Goal: Transaction & Acquisition: Purchase product/service

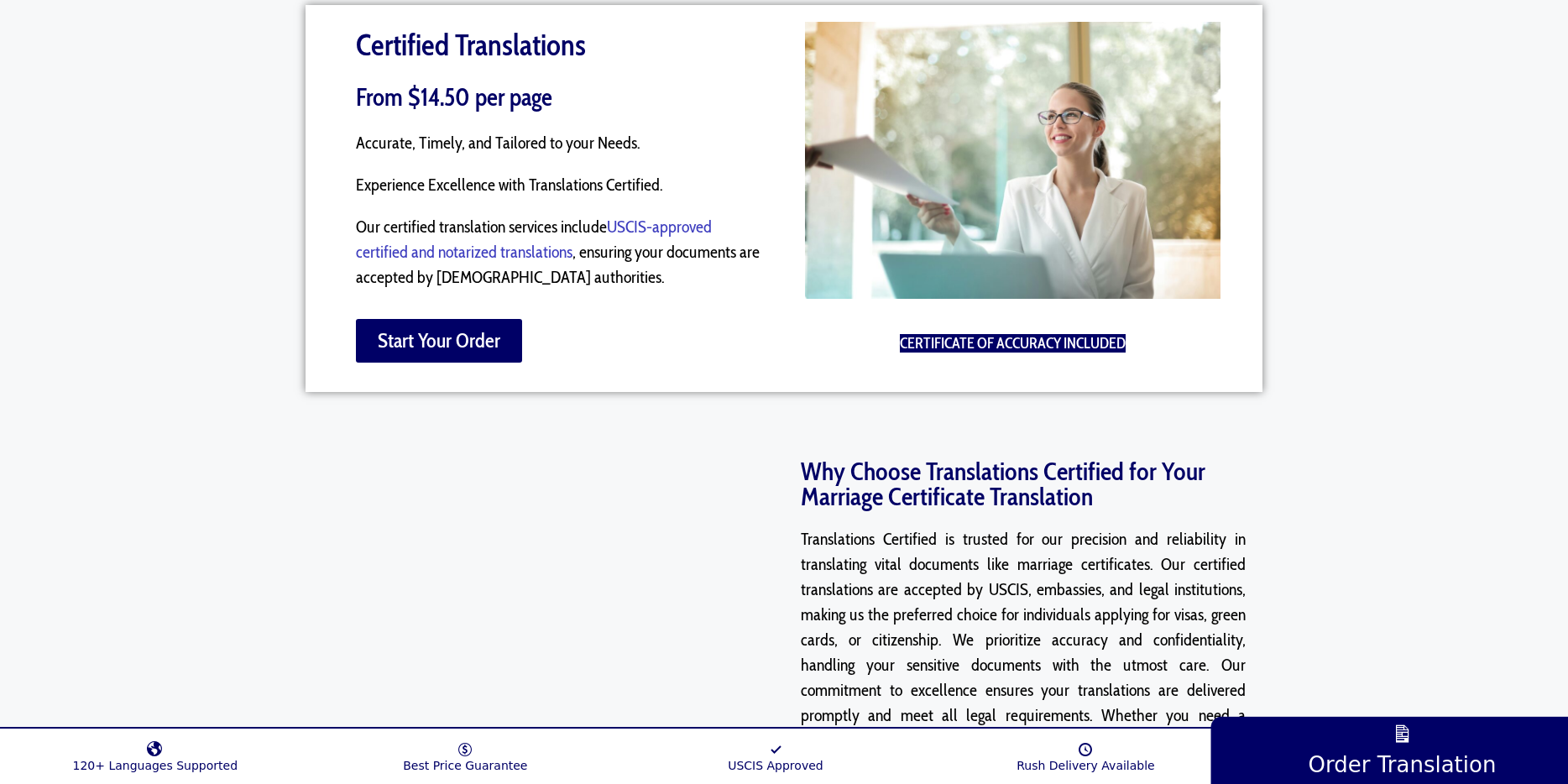
scroll to position [1161, 0]
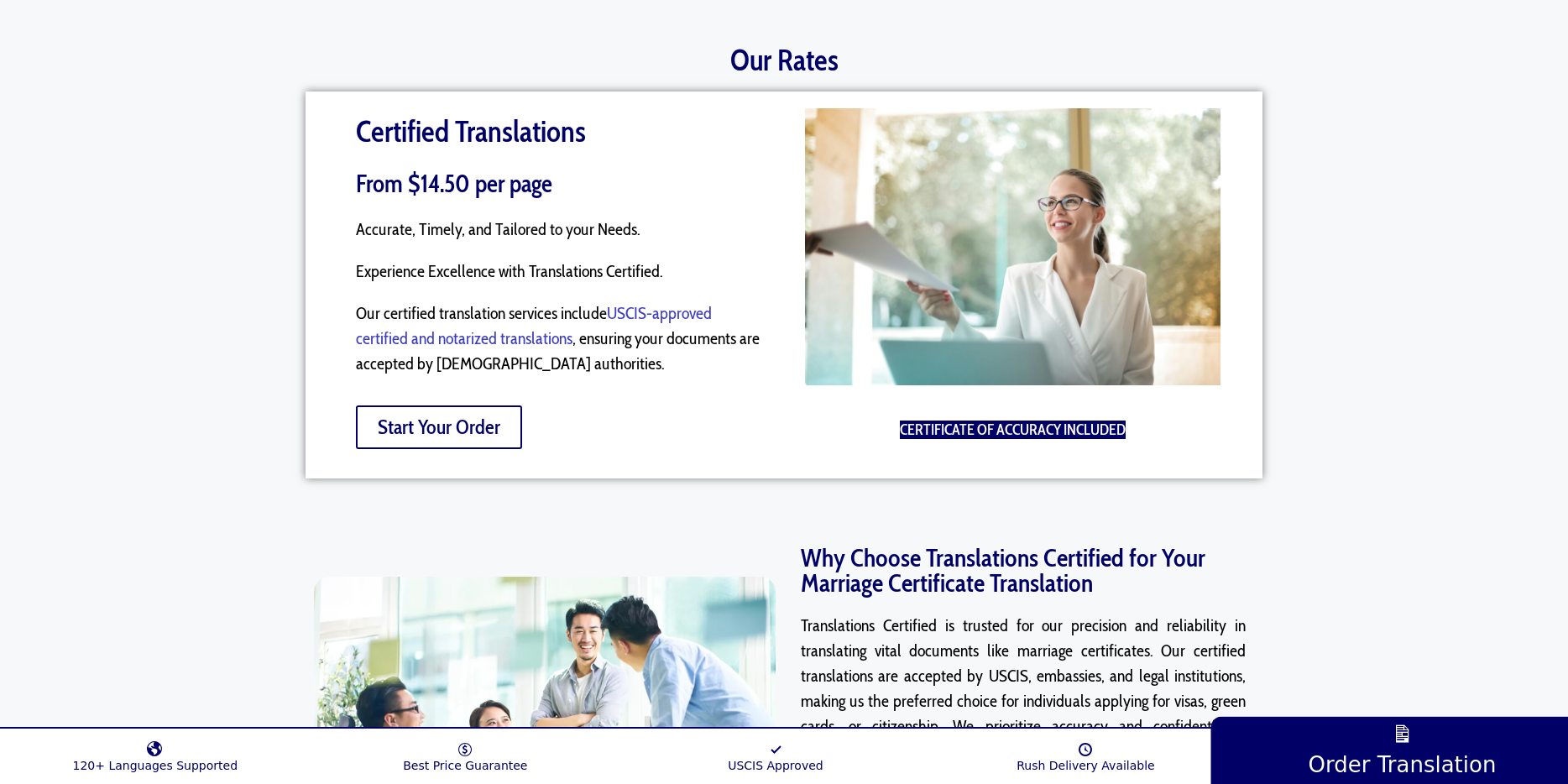
click at [425, 417] on span "Start Your Order" at bounding box center [438, 427] width 122 height 21
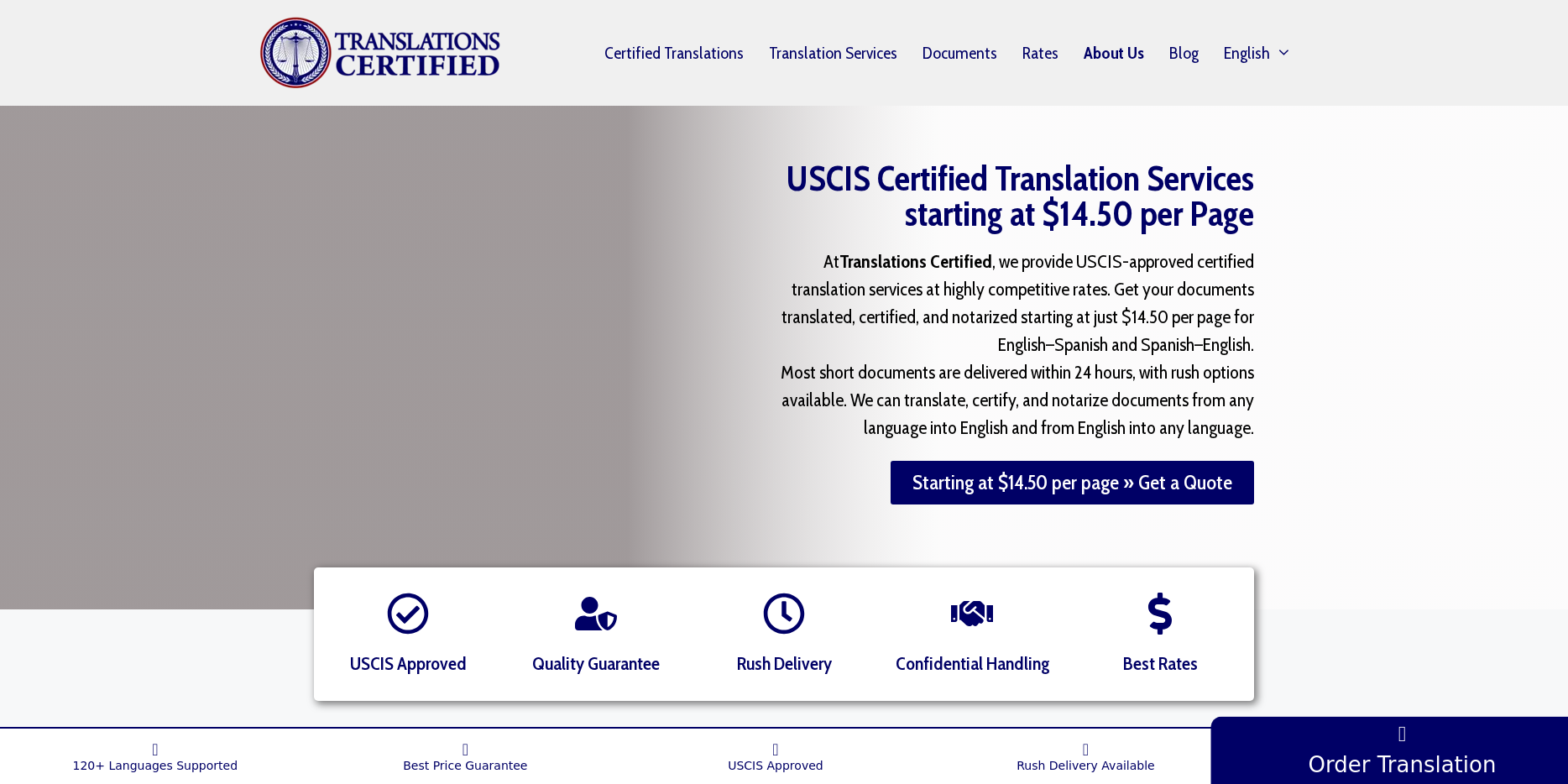
click at [1140, 62] on link "About Us" at bounding box center [1114, 52] width 86 height 39
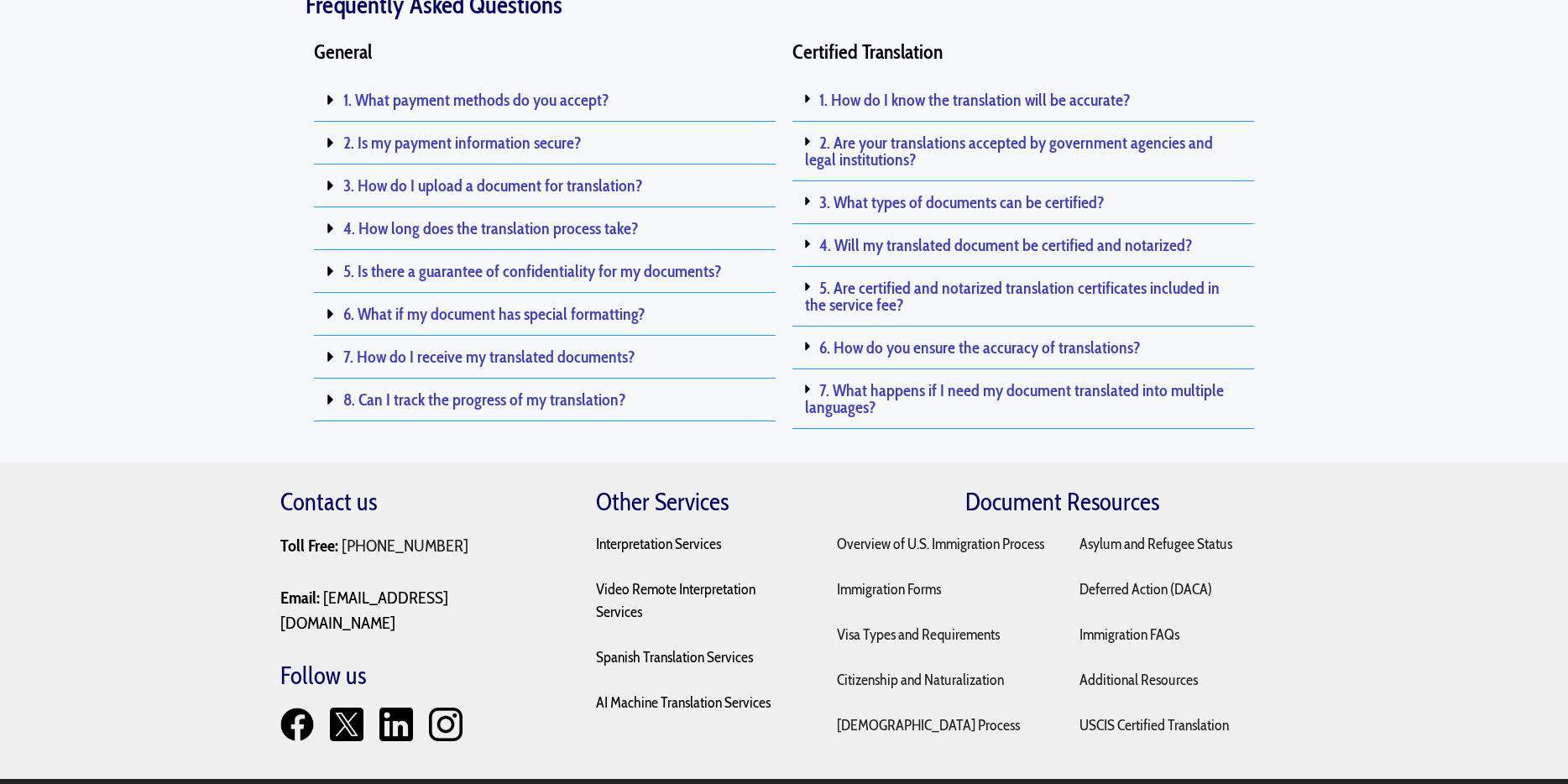
scroll to position [3539, 0]
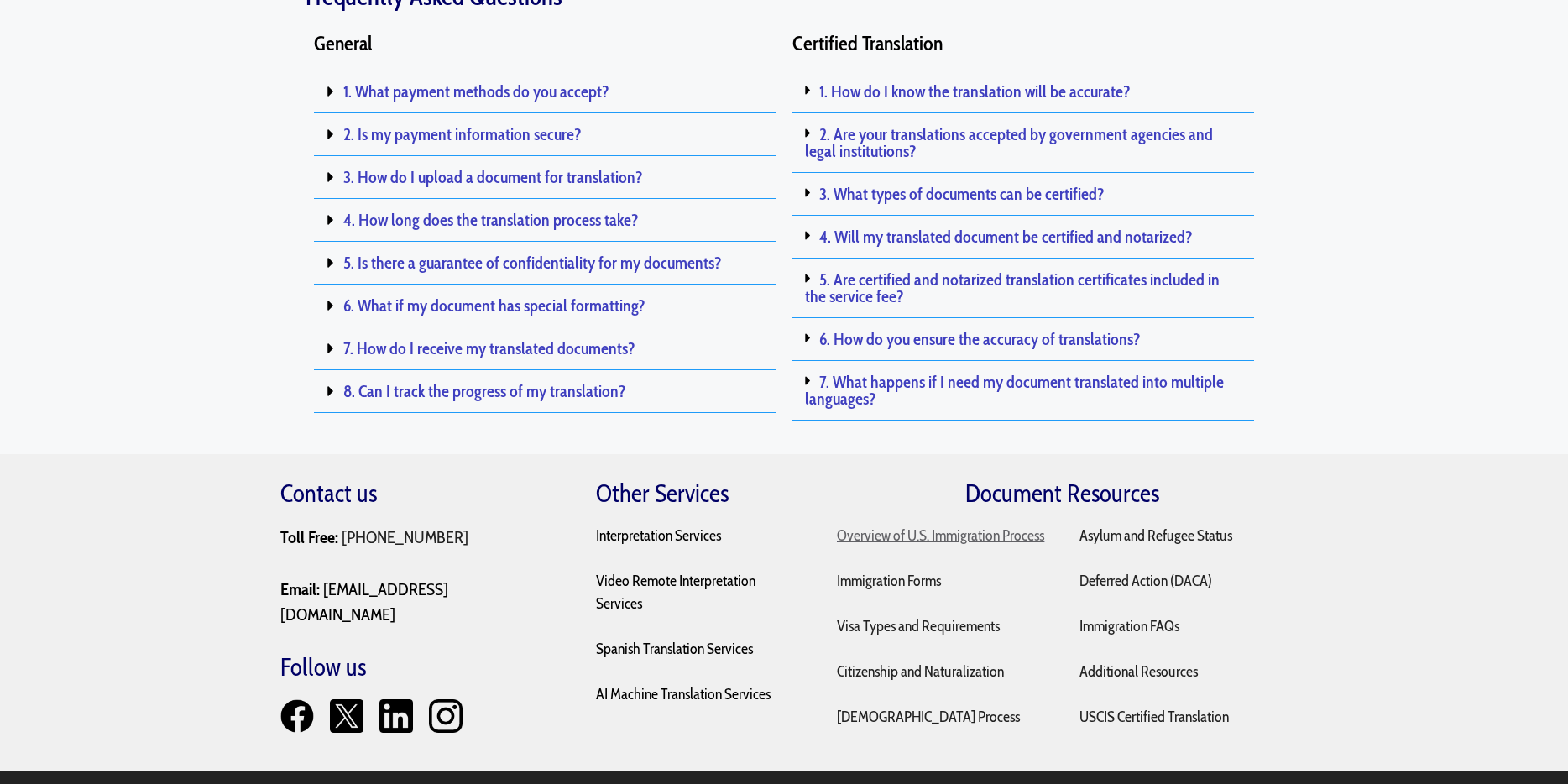
click at [976, 526] on link "Overview of U.S. Immigration Process" at bounding box center [941, 536] width 207 height 19
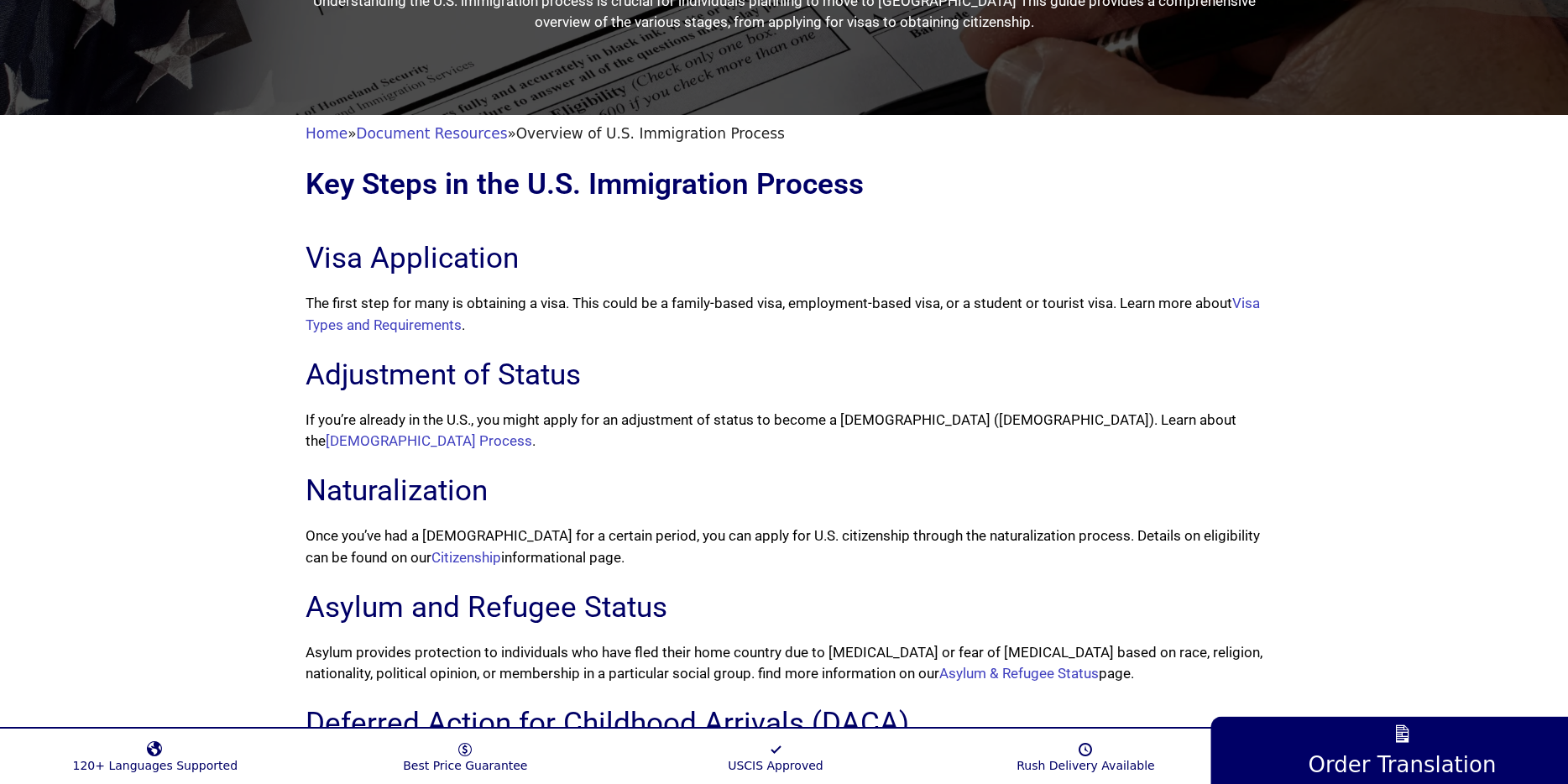
scroll to position [243, 0]
click at [402, 439] on link "[DEMOGRAPHIC_DATA] Process" at bounding box center [428, 440] width 206 height 17
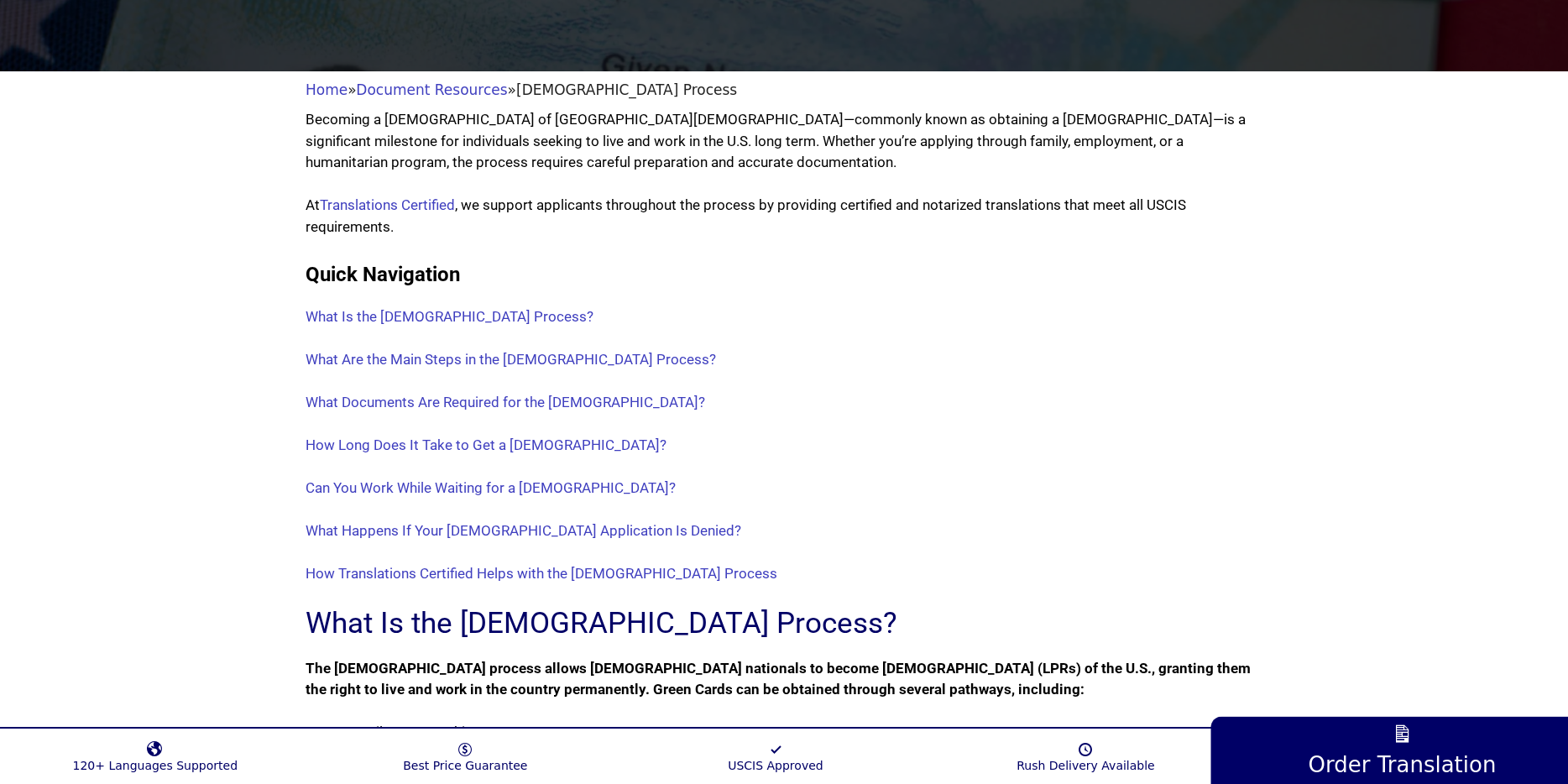
scroll to position [288, 0]
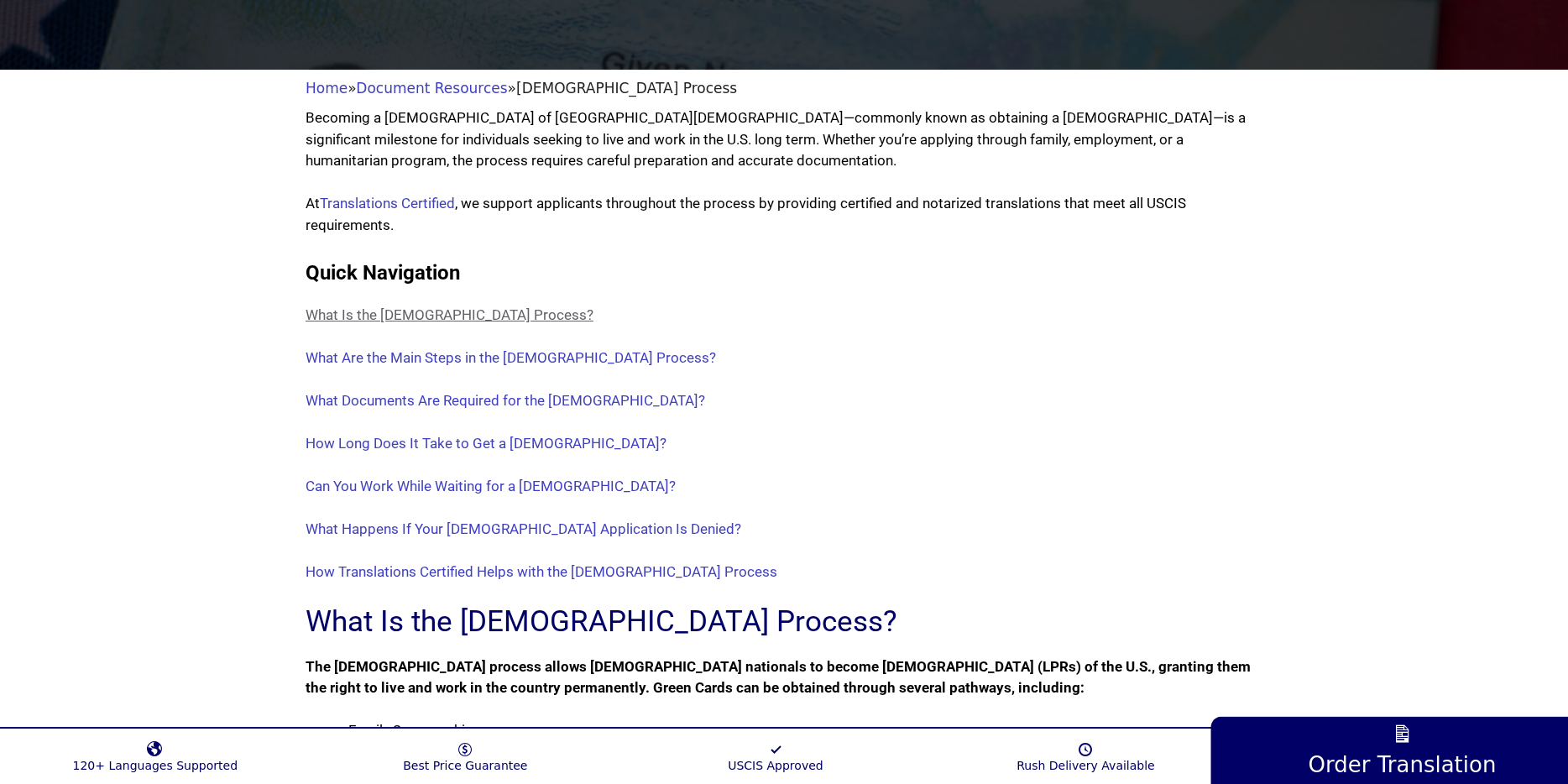
click at [438, 318] on link "What Is the [DEMOGRAPHIC_DATA] Process?" at bounding box center [450, 315] width 288 height 17
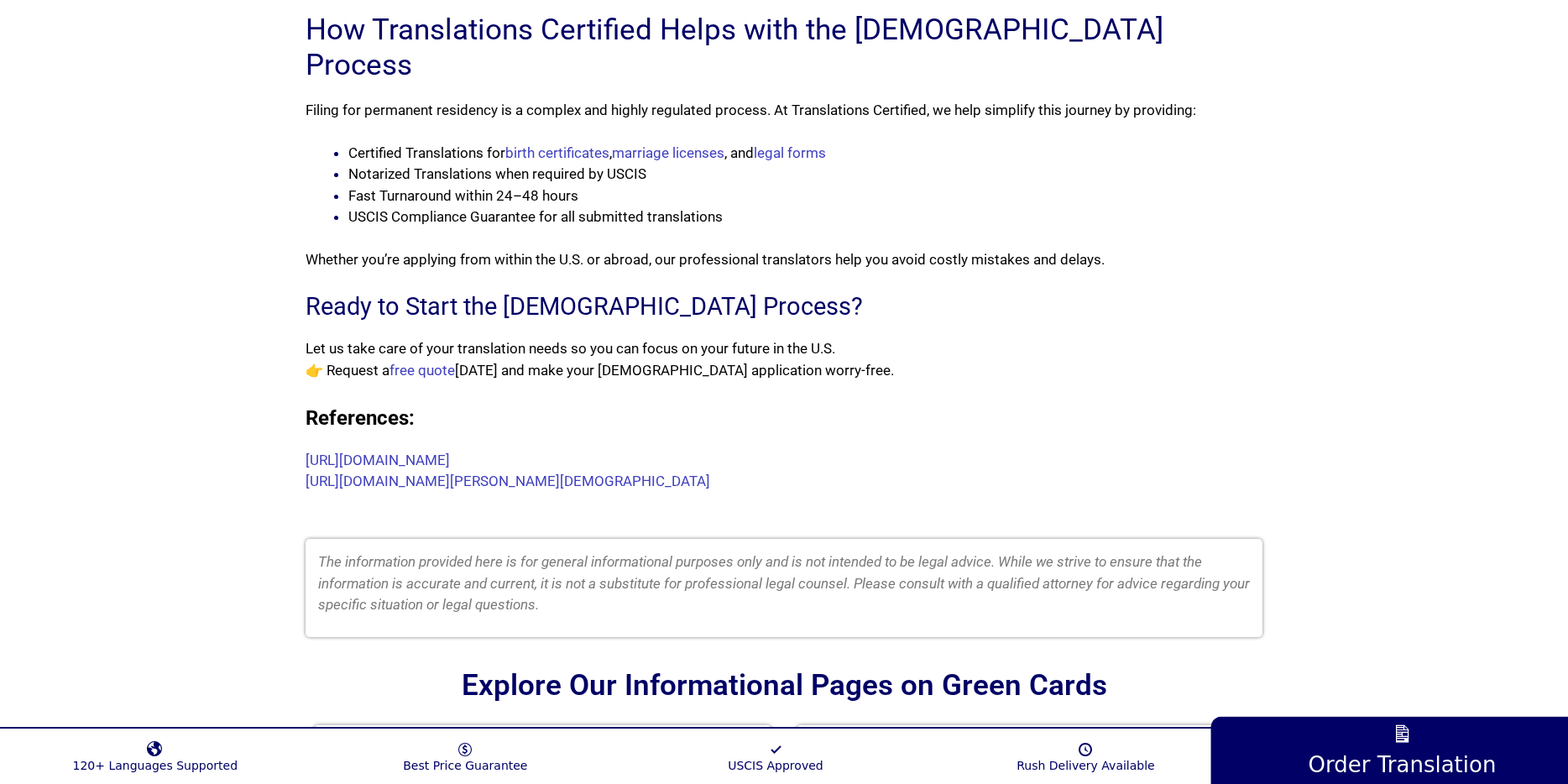
scroll to position [2648, 0]
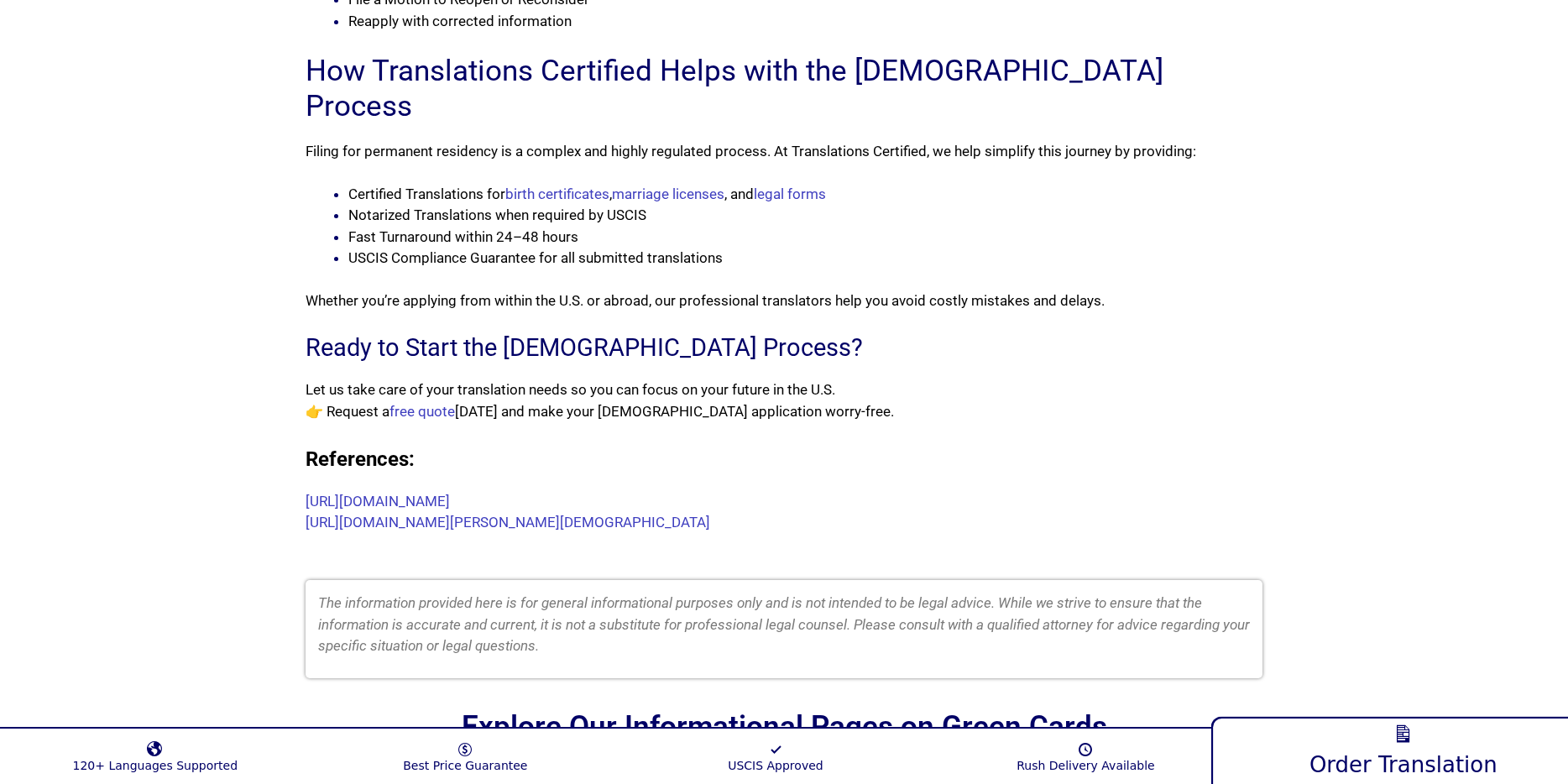
click at [1394, 751] on span "Order Translation" at bounding box center [1404, 763] width 188 height 26
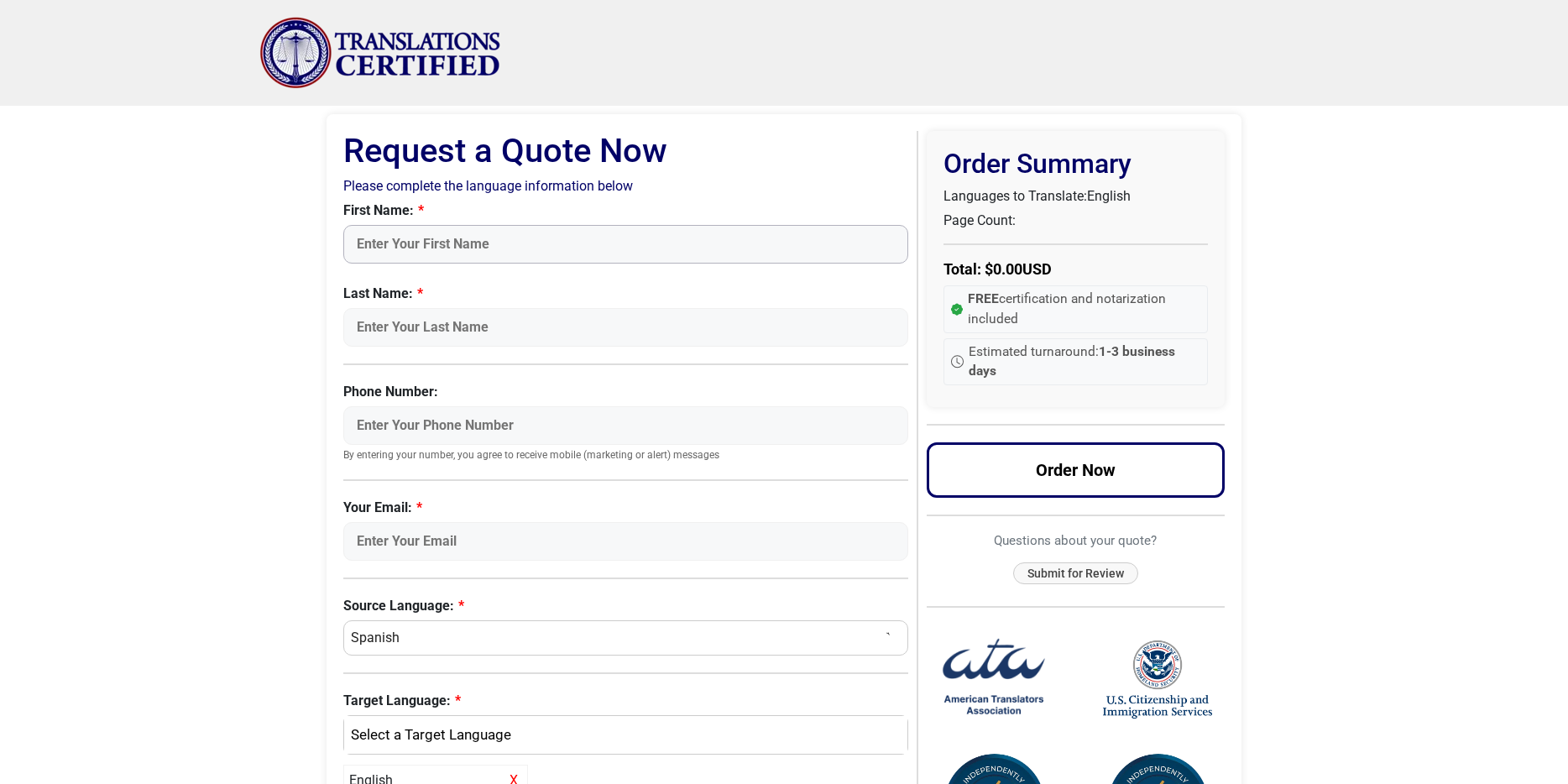
click at [486, 250] on input "First Name:" at bounding box center [626, 244] width 565 height 39
type input "Seong Gu"
type input "Heo"
type input "4132308730"
type input "luke.hur@gmail.com"
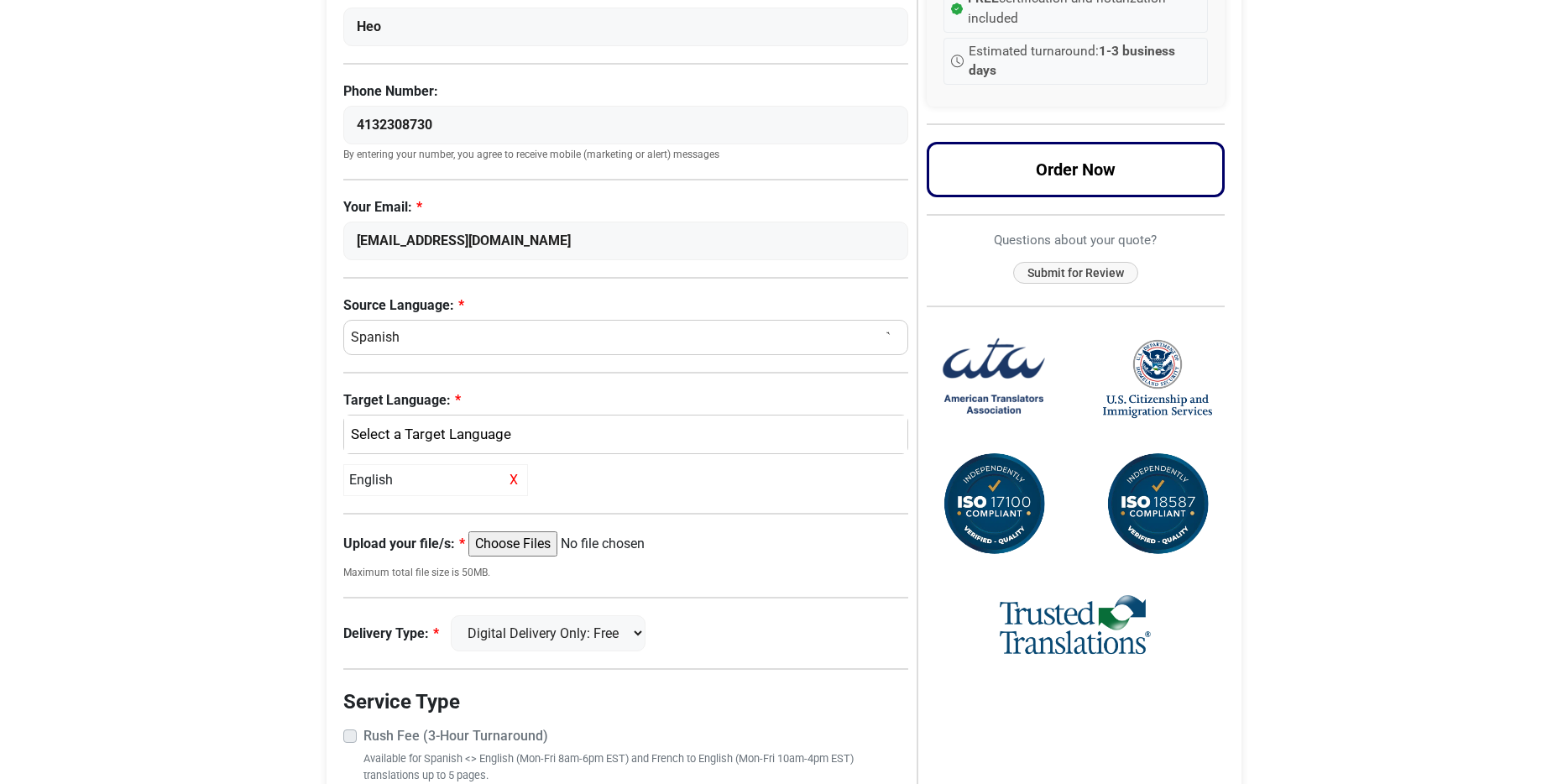
scroll to position [317, 0]
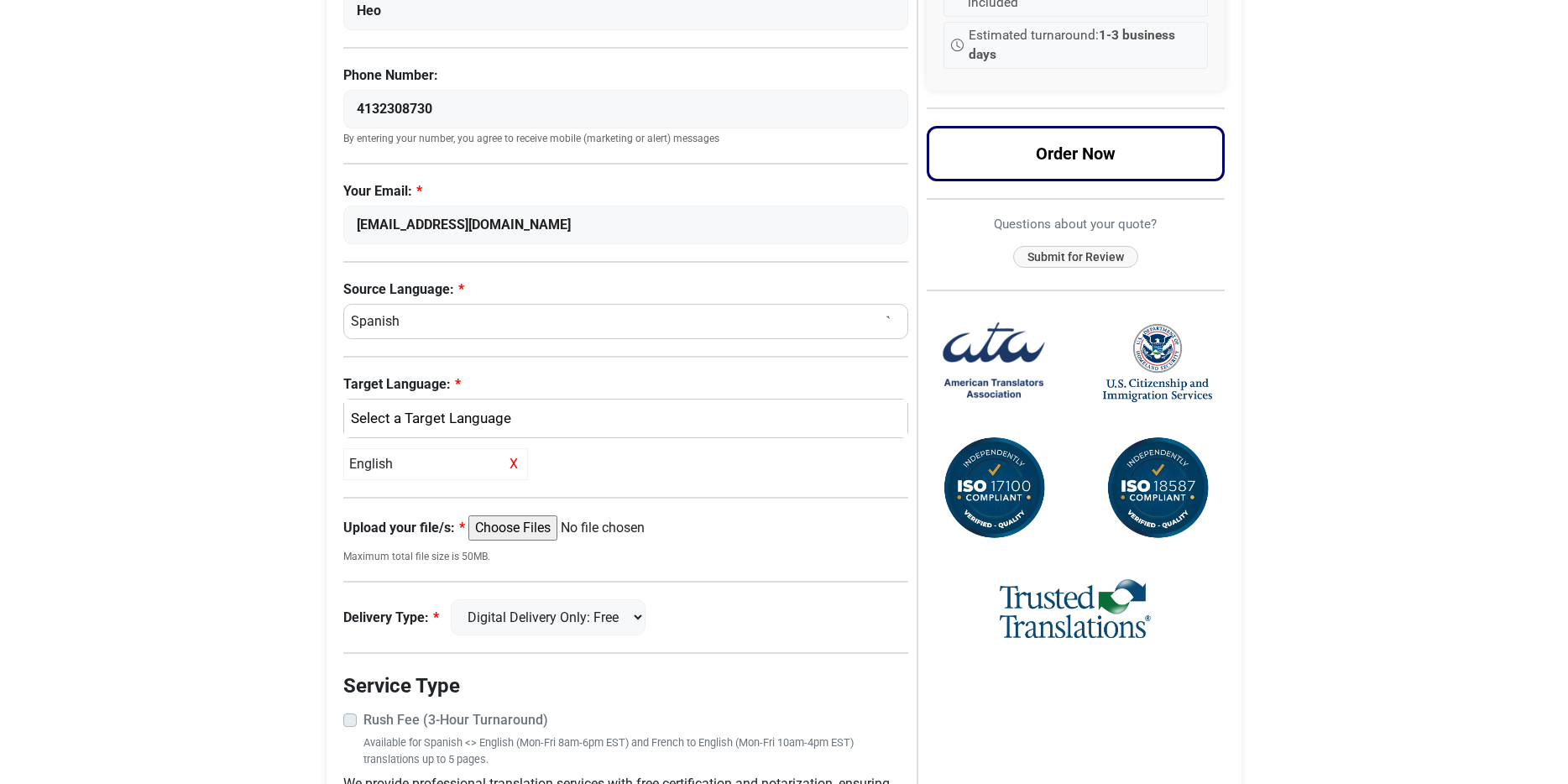
click at [408, 324] on select "Select a Language Afrikaans Albanian Amharic Arabic Armenian Belarusian Bulgari…" at bounding box center [626, 321] width 565 height 35
select select "Korean"
click at [343, 304] on select "Select a Language Afrikaans Albanian Amharic Arabic Armenian Belarusian Bulgari…" at bounding box center [626, 321] width 565 height 35
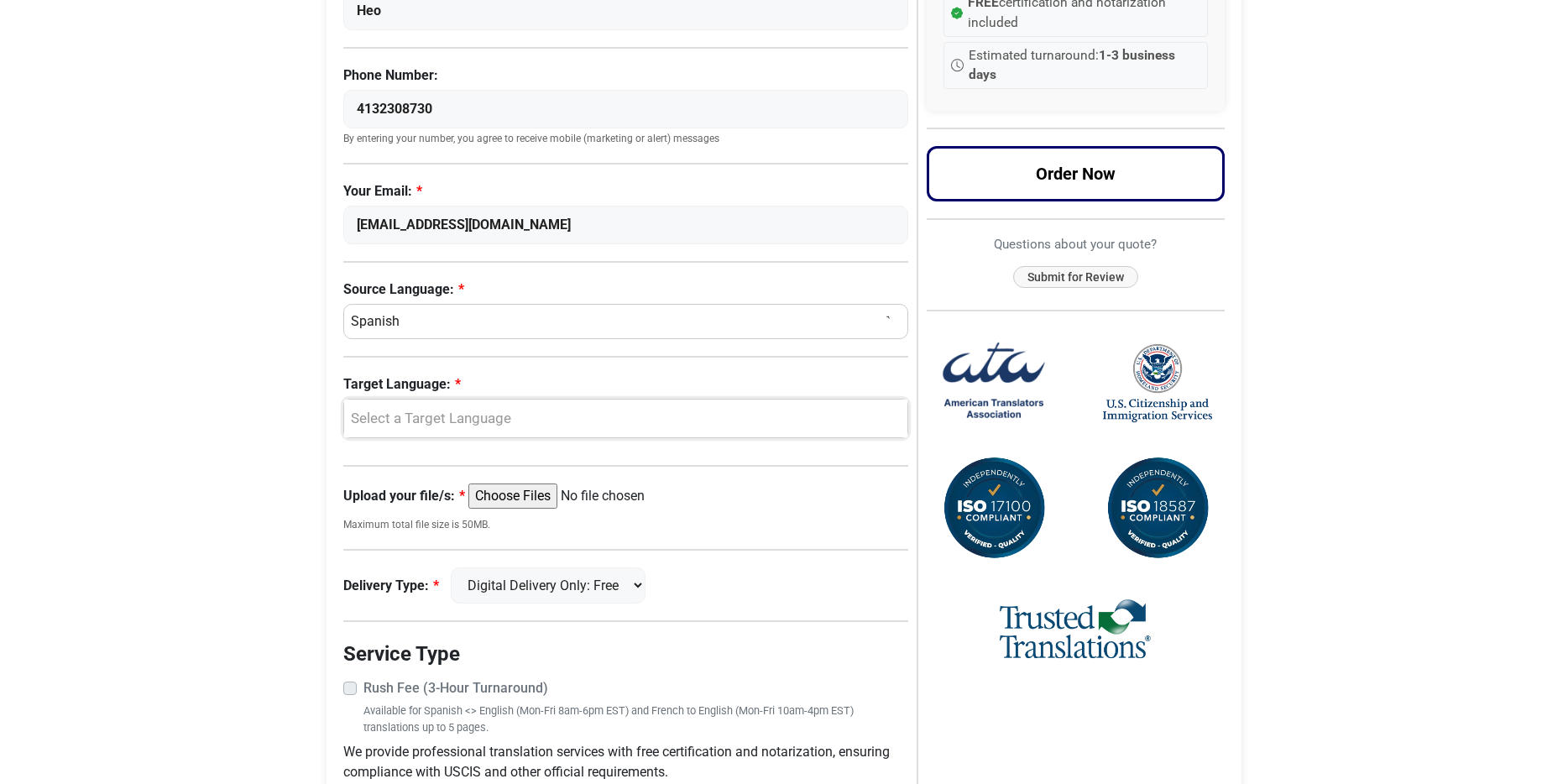
click at [519, 420] on div "Select a Target Language" at bounding box center [622, 418] width 538 height 21
click at [399, 500] on span "English" at bounding box center [386, 501] width 44 height 21
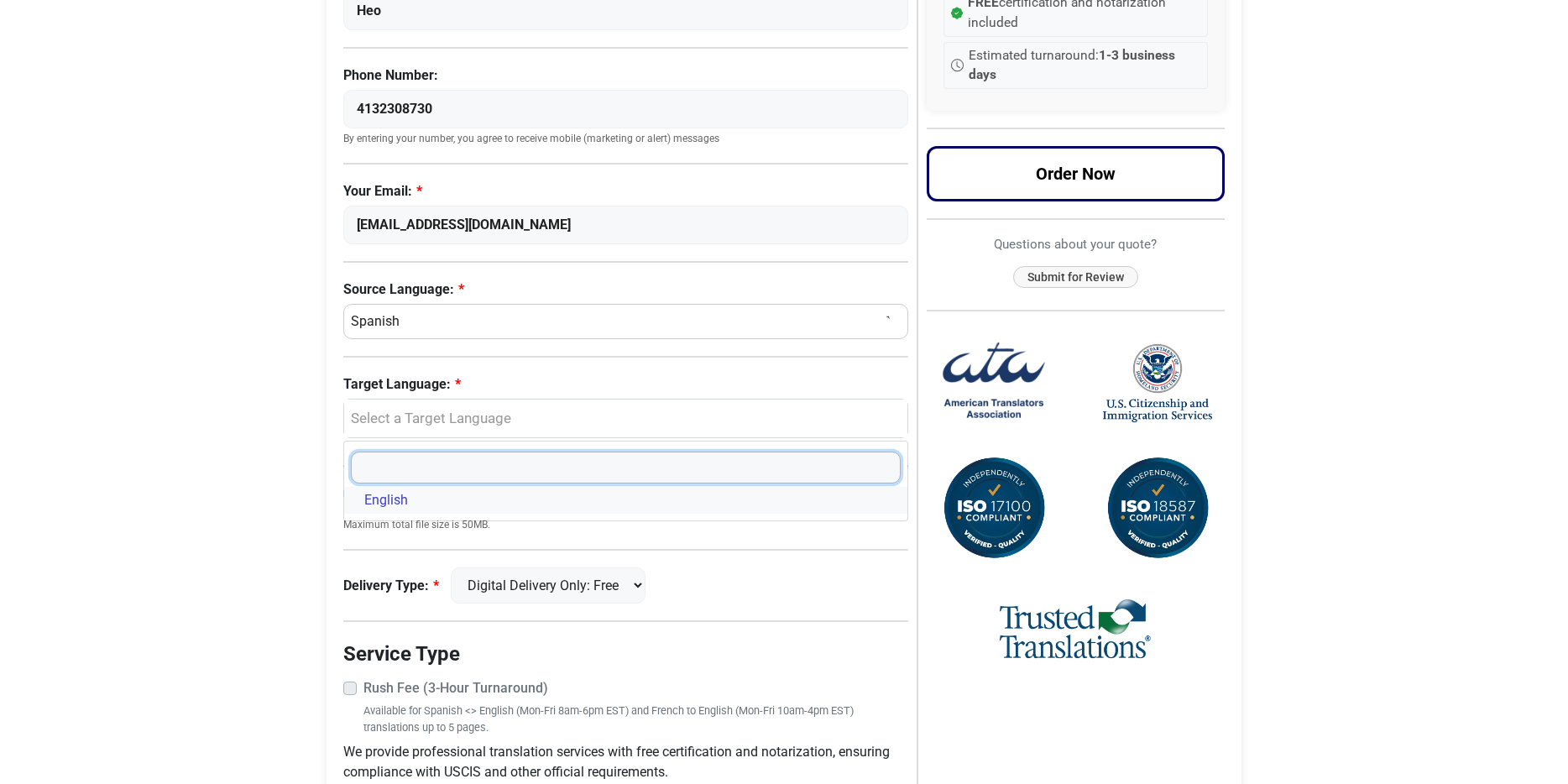
select select "English"
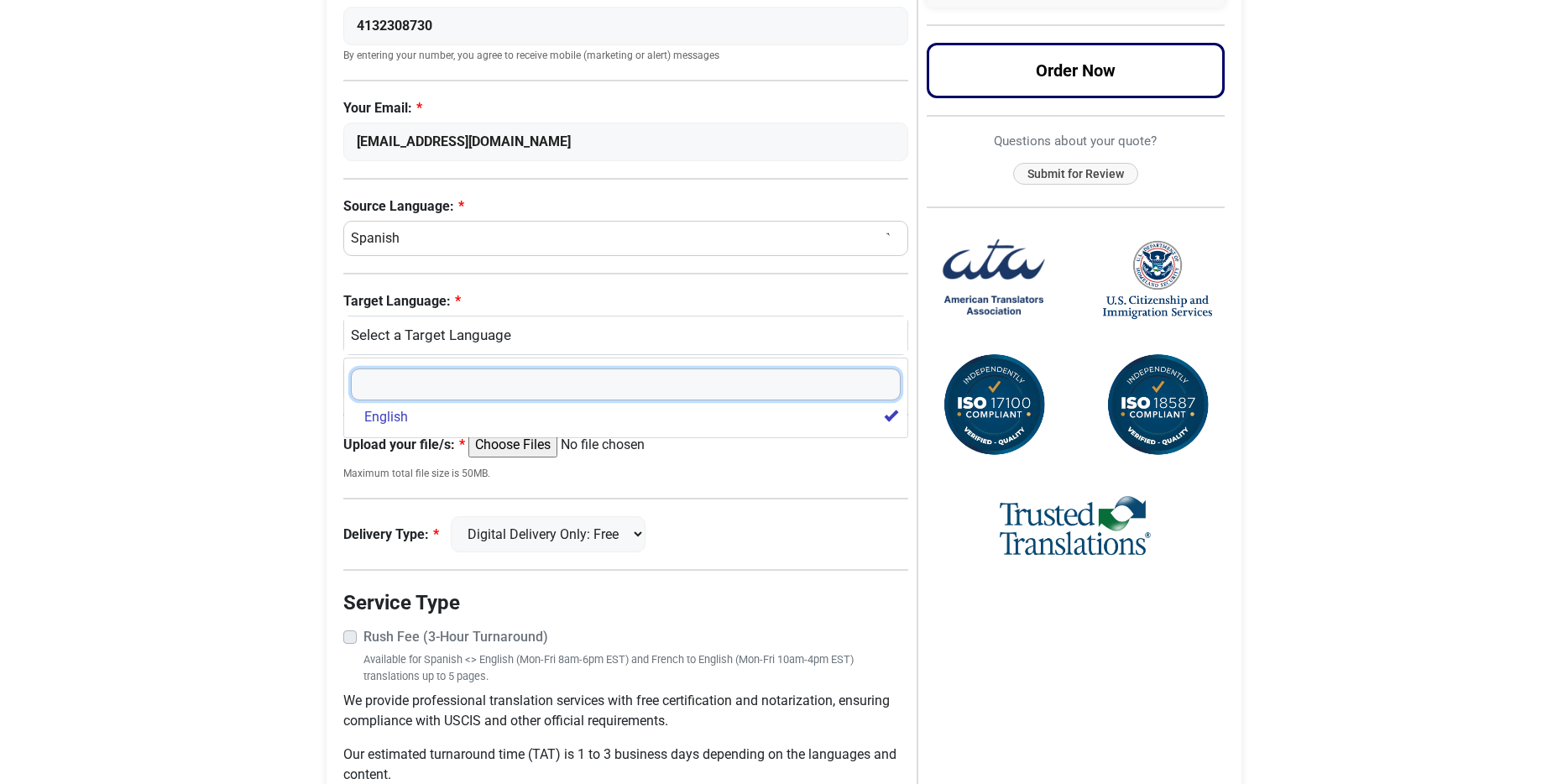
scroll to position [401, 0]
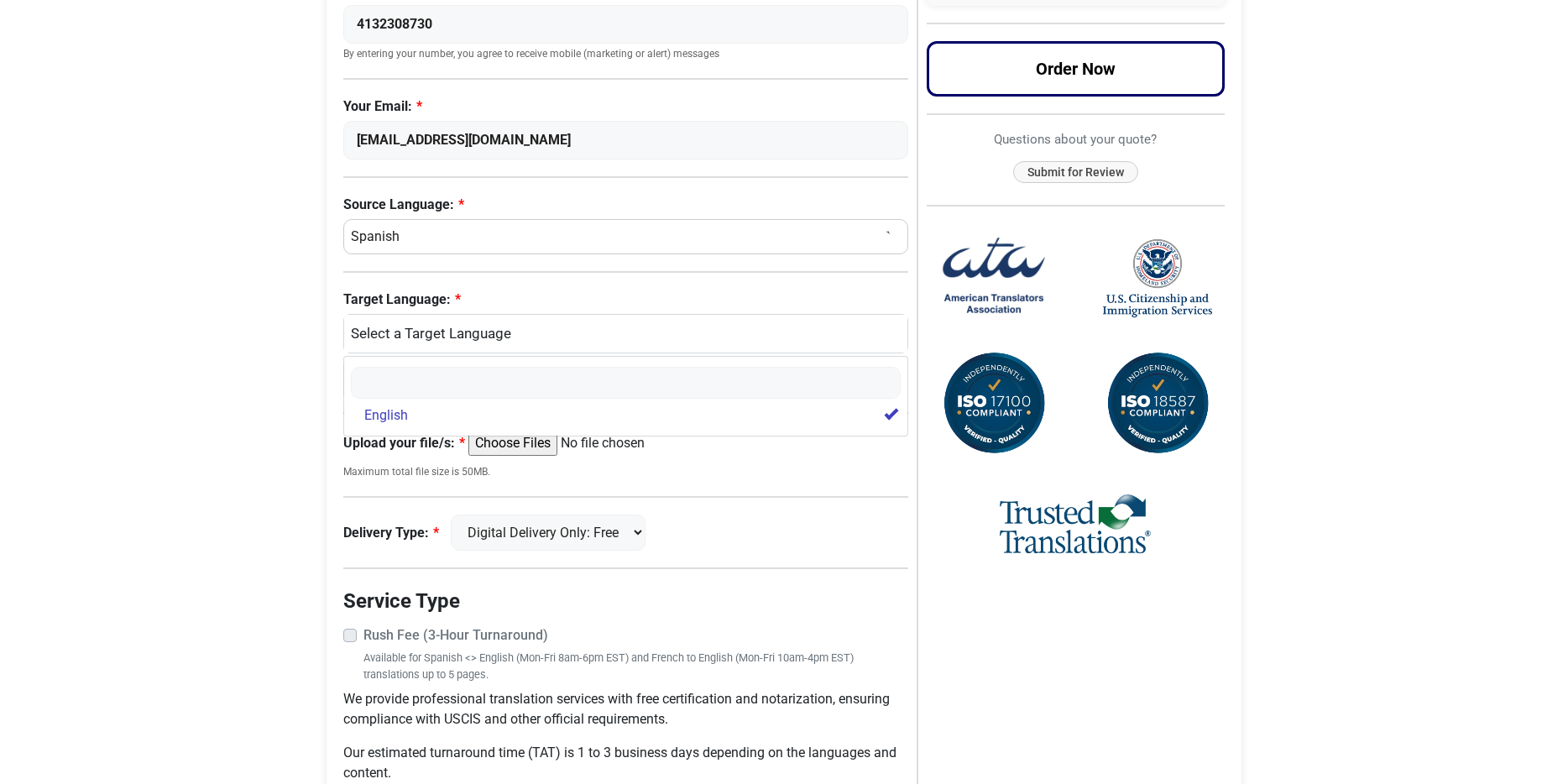
click at [520, 445] on input "Upload your file/s:" at bounding box center [597, 442] width 257 height 25
type input "C:\fakepath\Marriage_certificate_original.pdf"
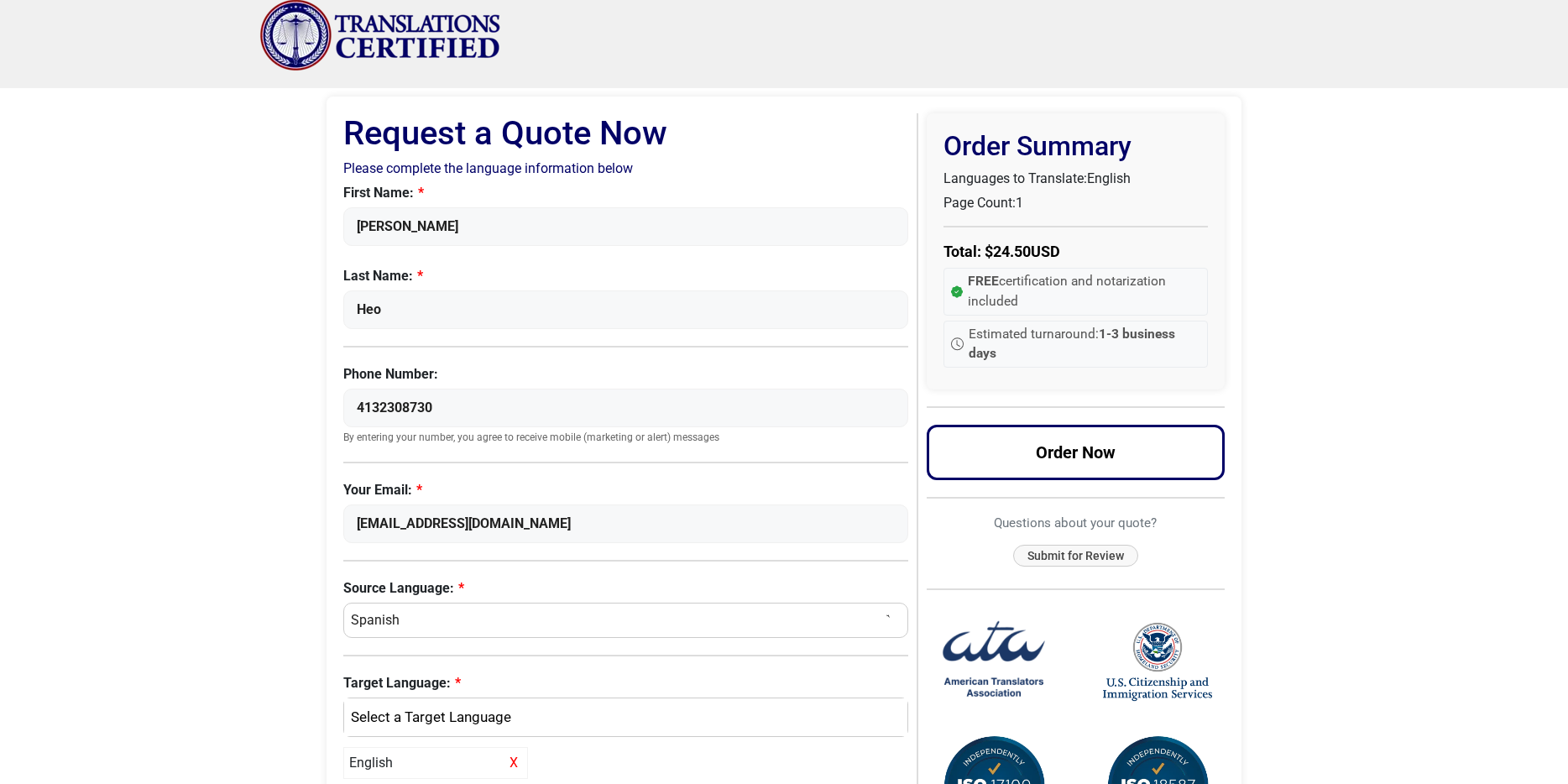
scroll to position [0, 0]
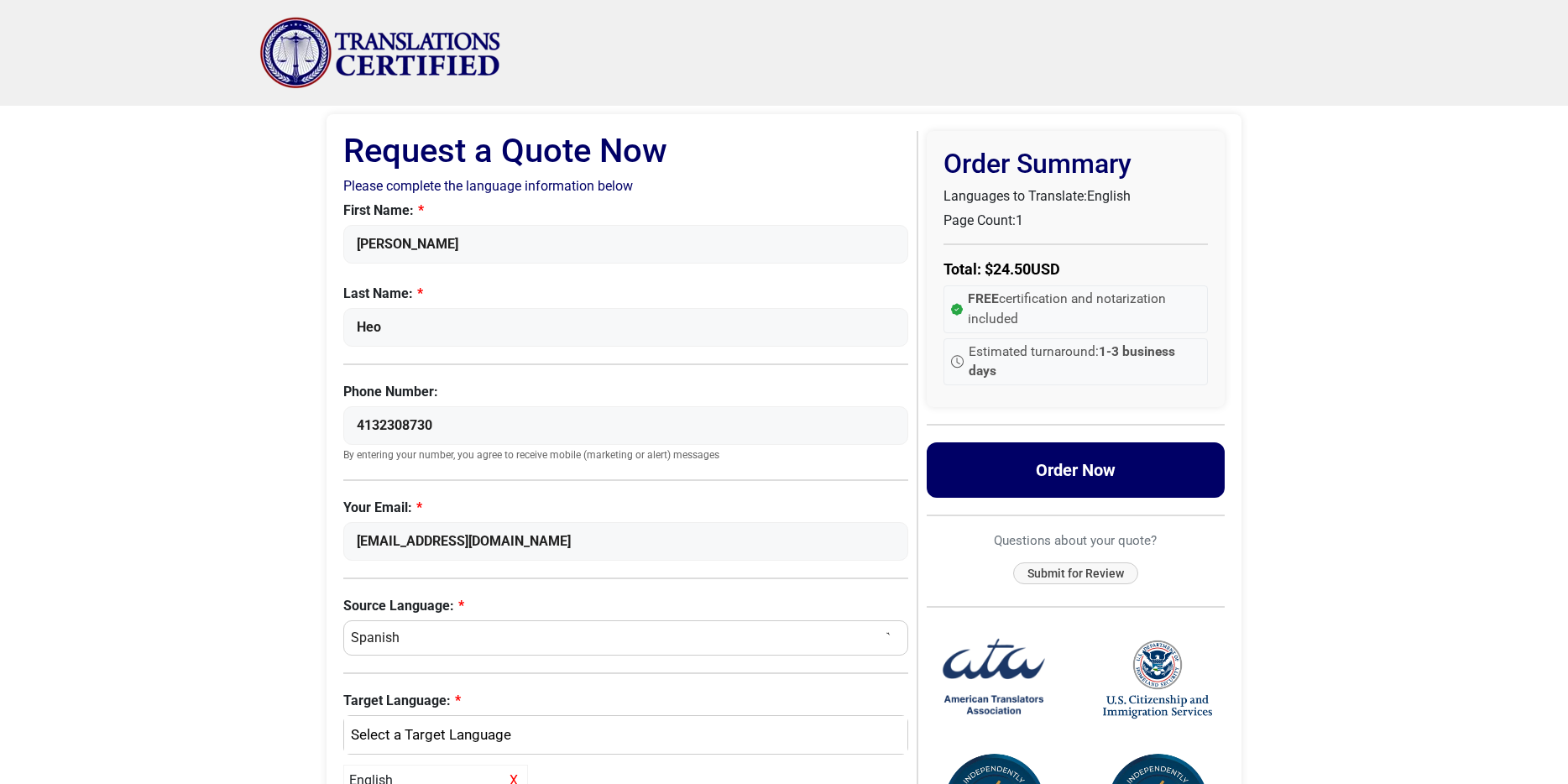
click at [1076, 469] on button "Order Now" at bounding box center [1076, 470] width 299 height 56
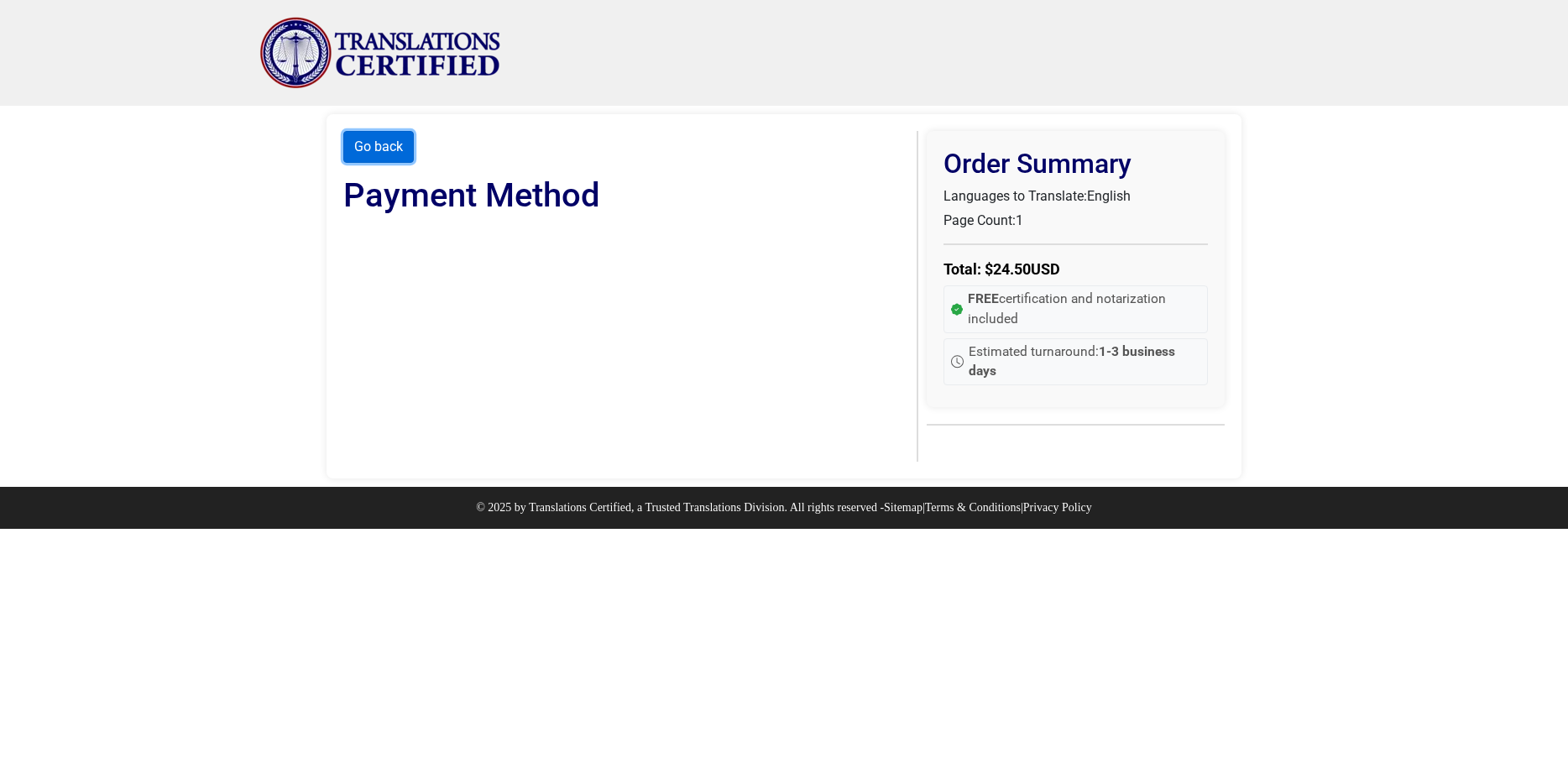
click at [394, 148] on button "Go back" at bounding box center [379, 146] width 70 height 32
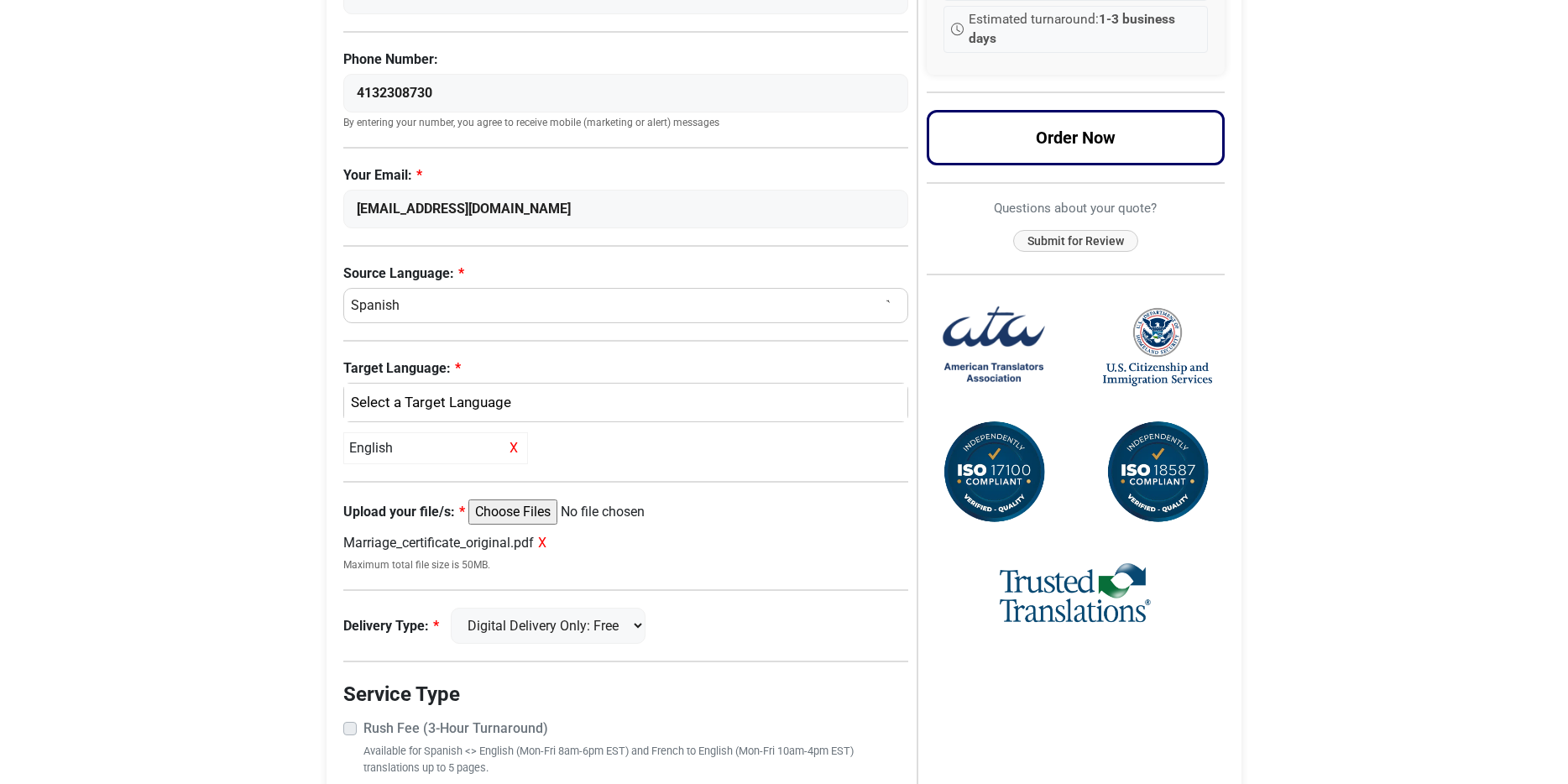
scroll to position [518, 0]
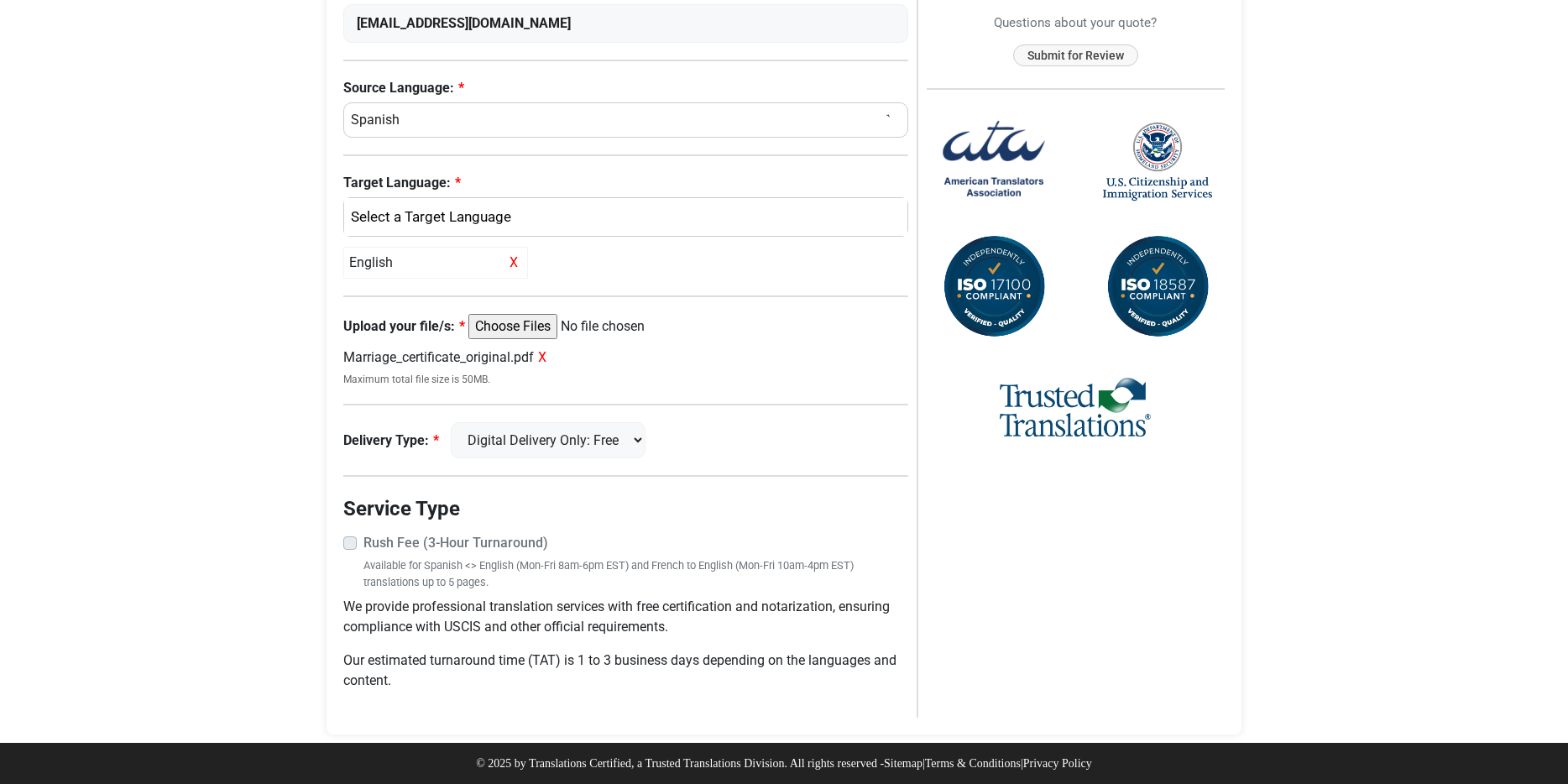
click at [546, 359] on span "X" at bounding box center [542, 357] width 9 height 16
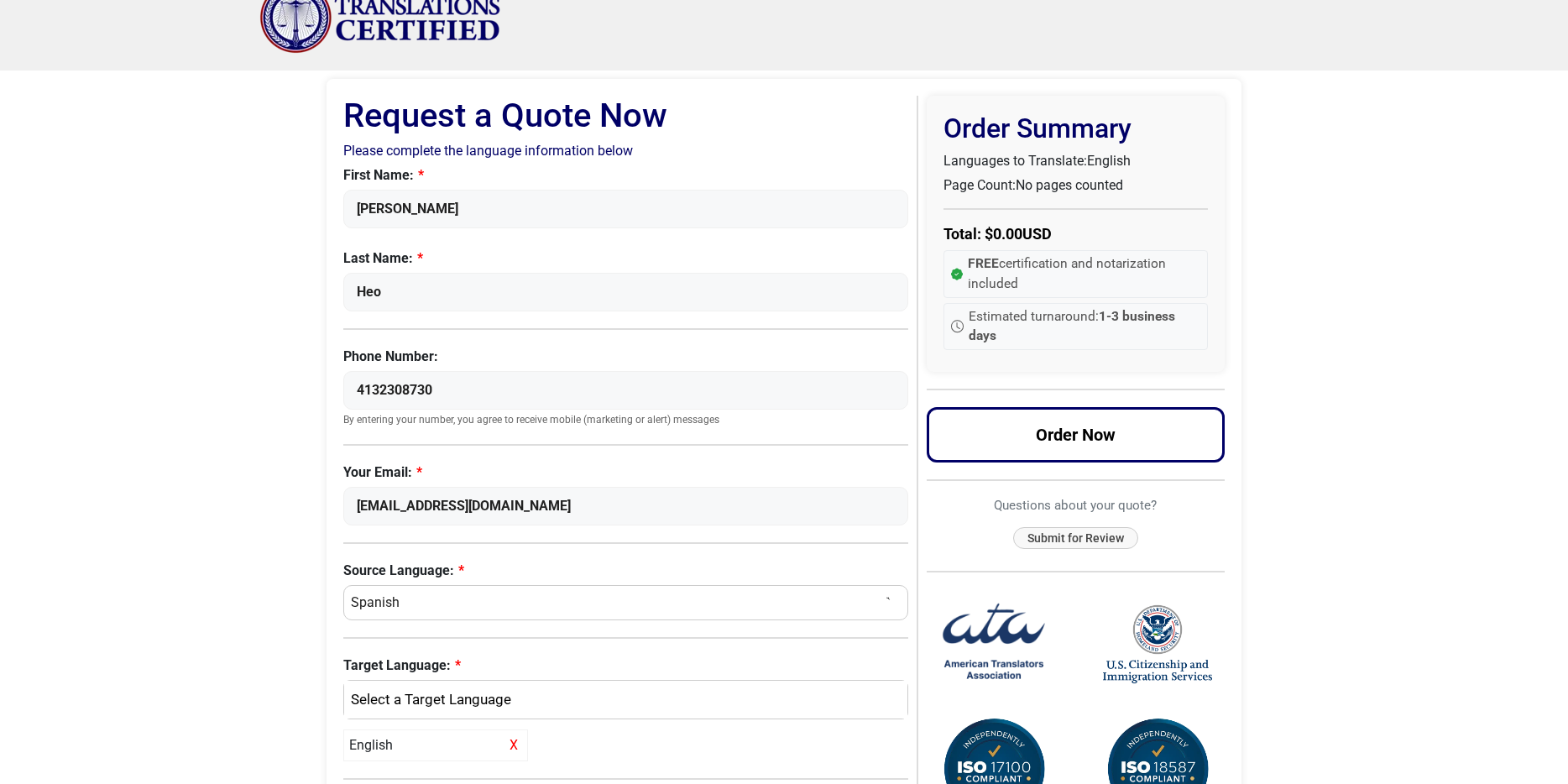
scroll to position [0, 0]
